Goal: Transaction & Acquisition: Obtain resource

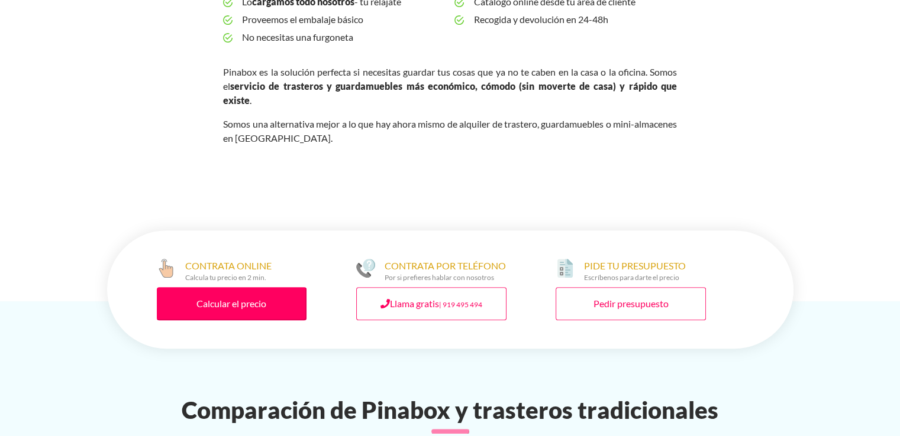
scroll to position [512, 0]
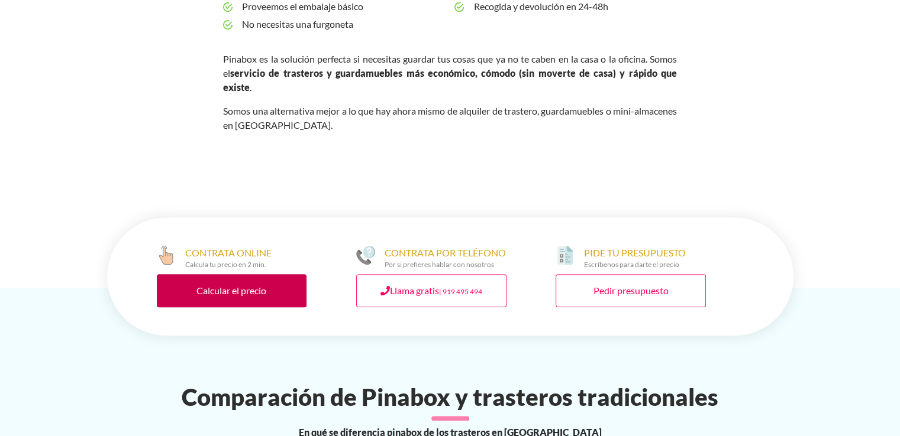
click at [228, 274] on link "Calcular el precio" at bounding box center [232, 290] width 150 height 33
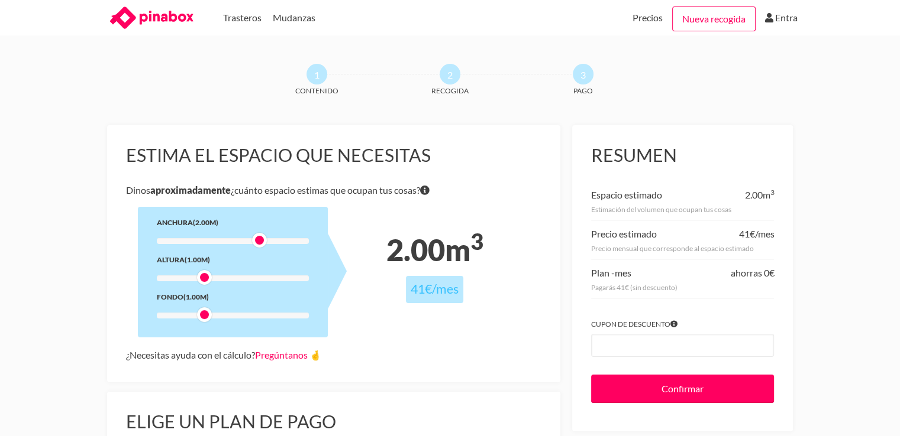
drag, startPoint x: 206, startPoint y: 240, endPoint x: 258, endPoint y: 243, distance: 52.7
click at [258, 243] on div at bounding box center [259, 240] width 15 height 15
drag, startPoint x: 206, startPoint y: 277, endPoint x: 224, endPoint y: 275, distance: 17.9
click at [224, 275] on div at bounding box center [218, 277] width 15 height 15
drag, startPoint x: 218, startPoint y: 280, endPoint x: 260, endPoint y: 283, distance: 42.1
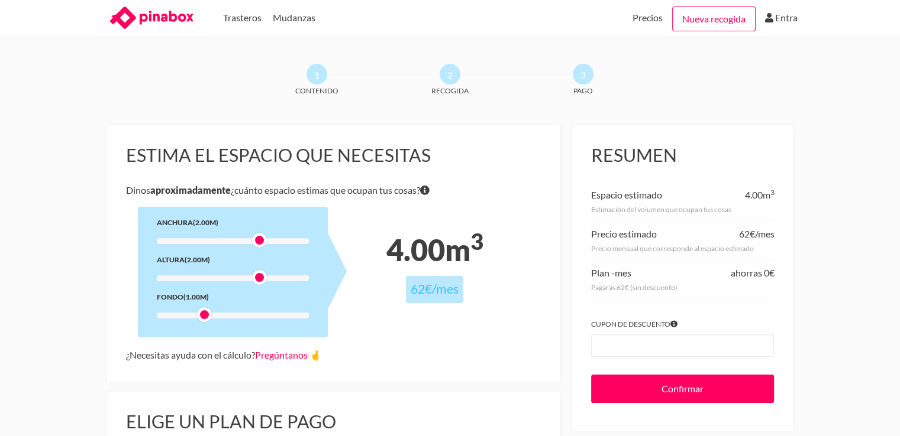
click at [260, 283] on div at bounding box center [259, 277] width 15 height 15
drag, startPoint x: 207, startPoint y: 316, endPoint x: 258, endPoint y: 313, distance: 50.9
click at [258, 313] on div at bounding box center [259, 315] width 15 height 15
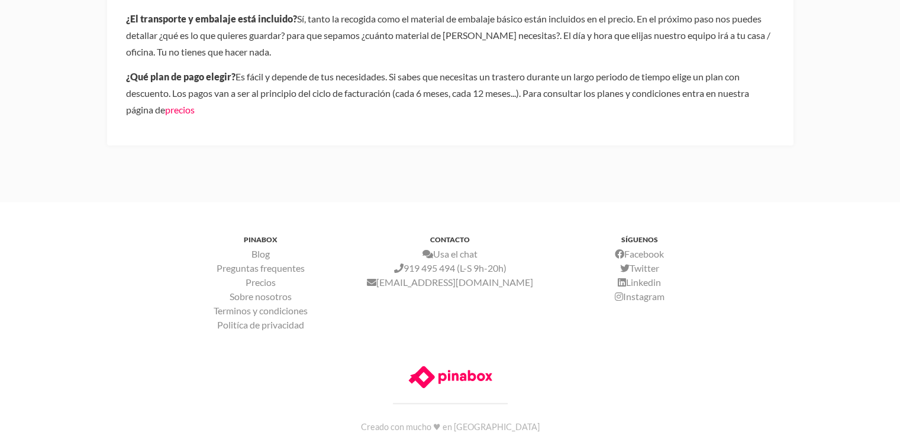
scroll to position [733, 0]
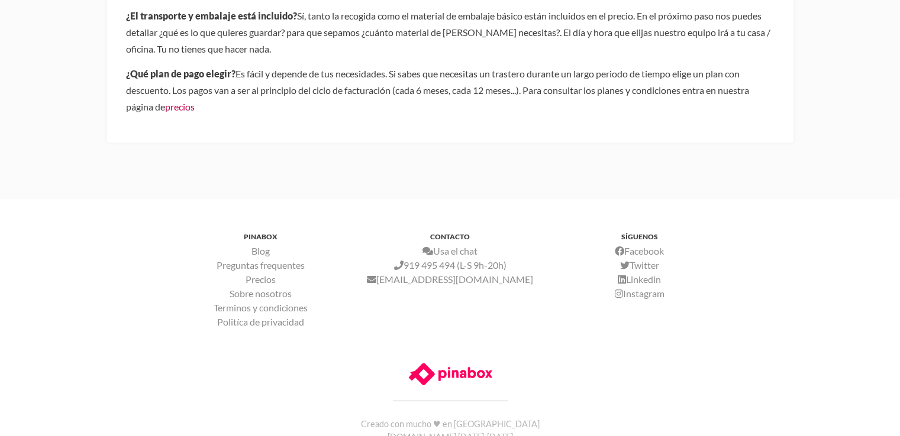
click at [180, 108] on link "precios" at bounding box center [180, 106] width 30 height 11
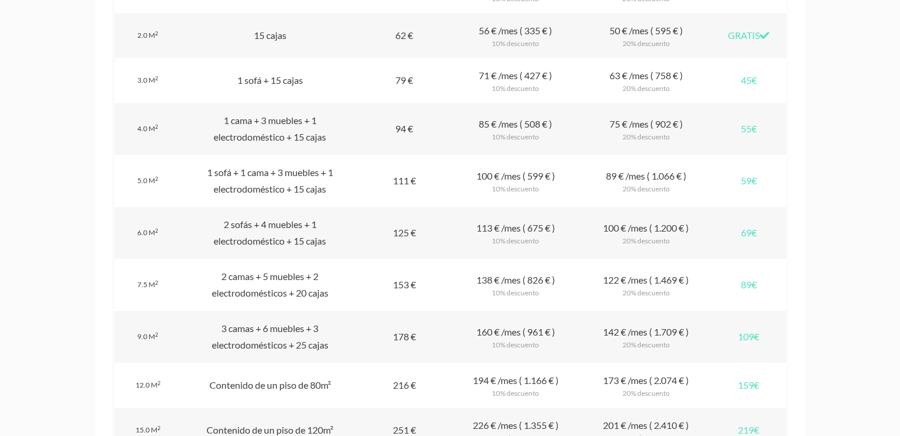
scroll to position [1173, 0]
